Goal: Task Accomplishment & Management: Manage account settings

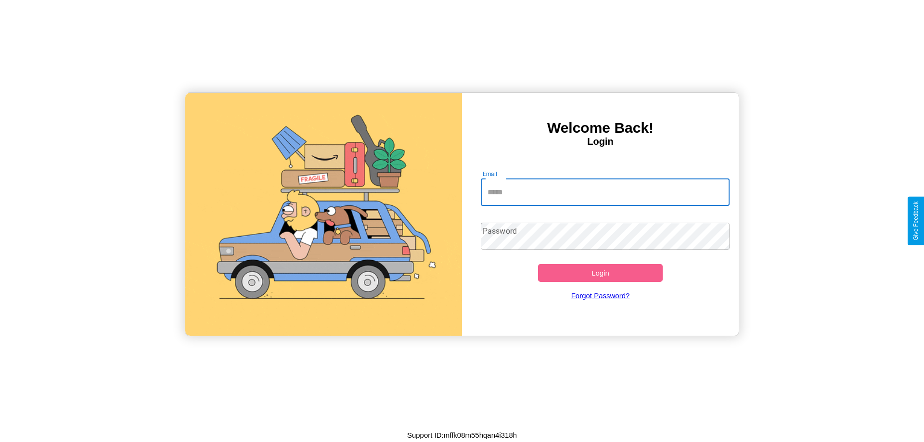
click at [605, 192] on input "Email" at bounding box center [605, 192] width 249 height 27
type input "**********"
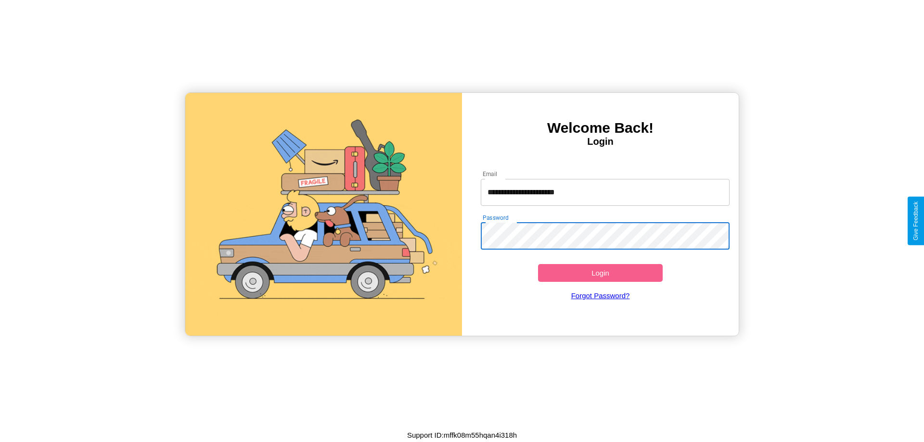
click at [600, 273] on button "Login" at bounding box center [600, 273] width 125 height 18
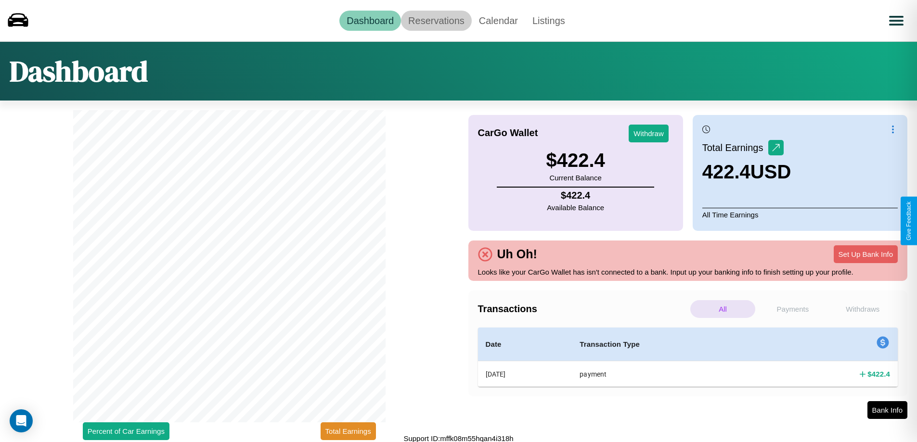
click at [436, 20] on link "Reservations" at bounding box center [436, 21] width 71 height 20
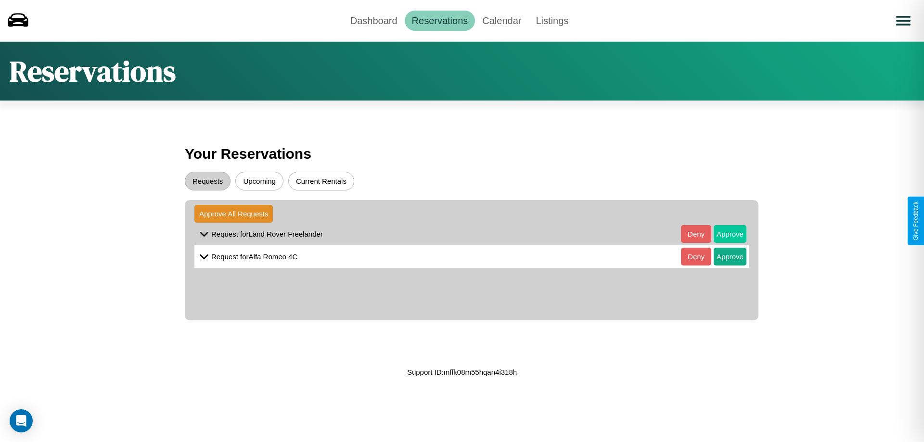
click at [723, 234] on button "Approve" at bounding box center [729, 234] width 33 height 18
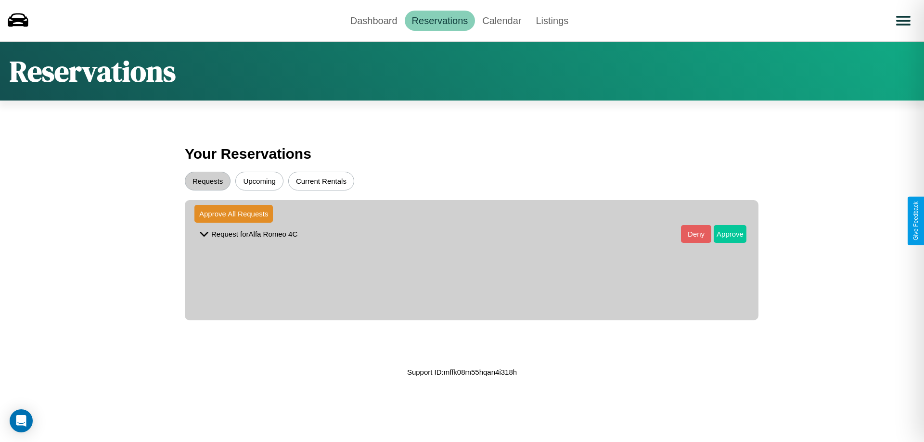
click at [723, 234] on button "Approve" at bounding box center [729, 234] width 33 height 18
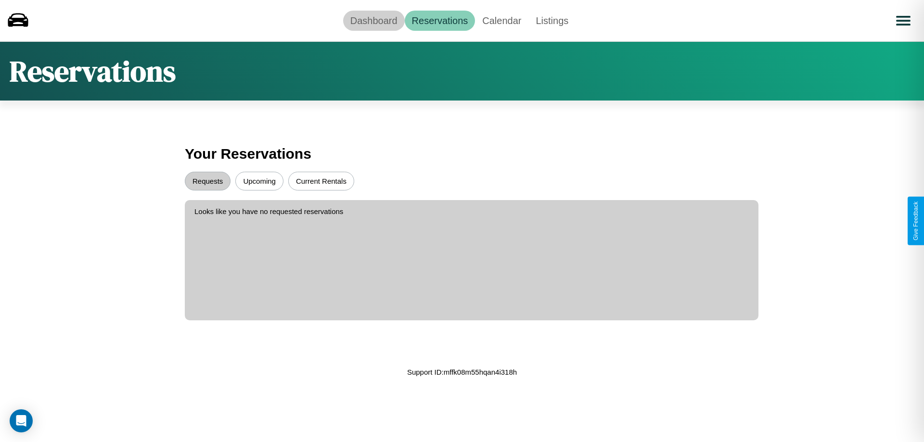
click at [373, 20] on link "Dashboard" at bounding box center [374, 21] width 62 height 20
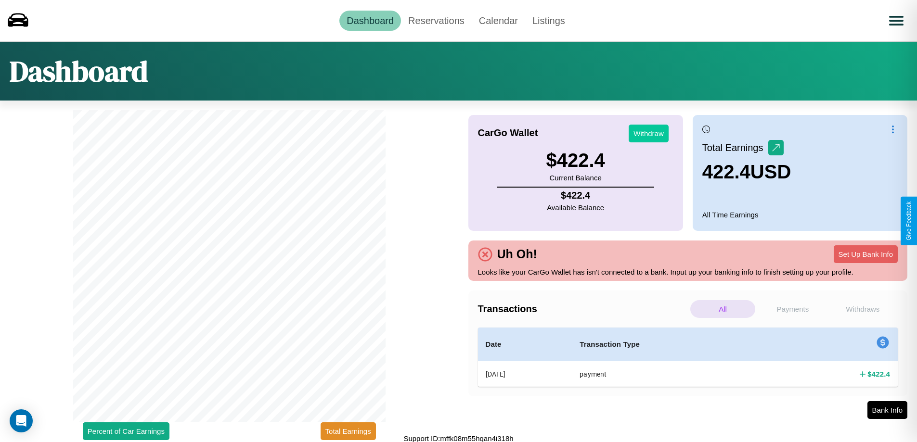
click at [648, 133] on button "Withdraw" at bounding box center [648, 134] width 40 height 18
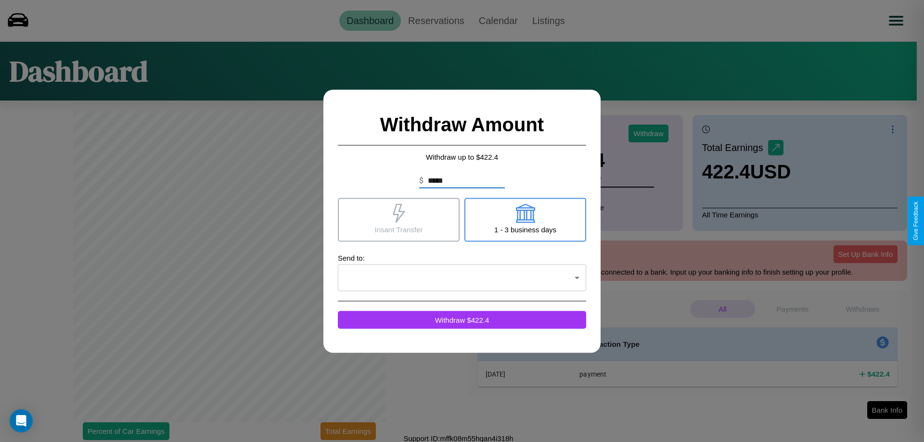
click at [398, 219] on icon at bounding box center [399, 213] width 12 height 19
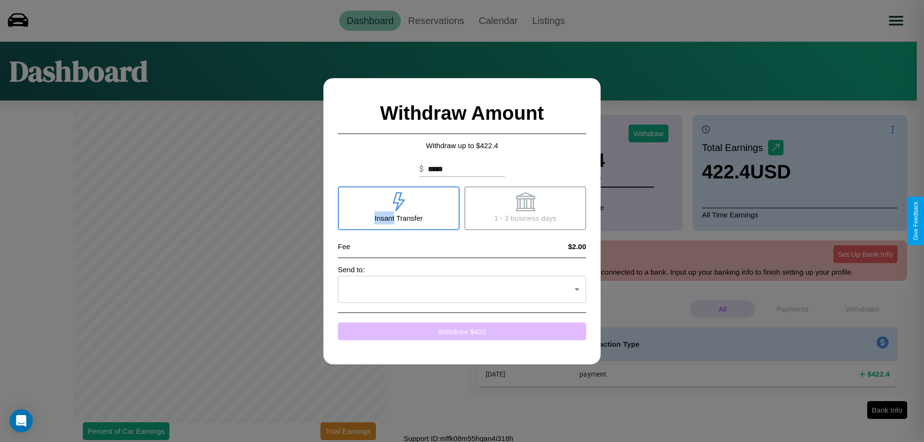
click at [462, 331] on button "Withdraw $ 420" at bounding box center [462, 331] width 248 height 18
